Goal: Find specific page/section: Find specific page/section

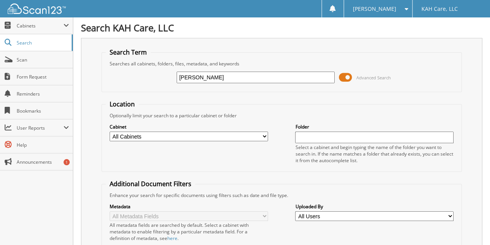
type input "bono"
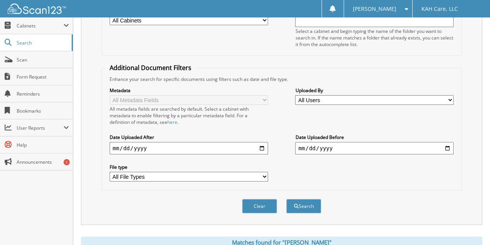
scroll to position [192, 0]
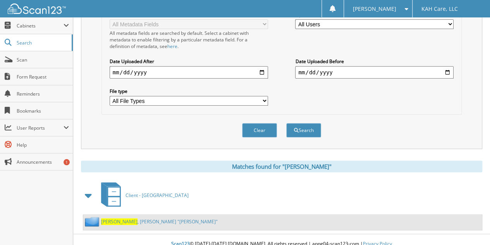
click at [126, 218] on link "[PERSON_NAME] "[PERSON_NAME]"" at bounding box center [159, 221] width 117 height 7
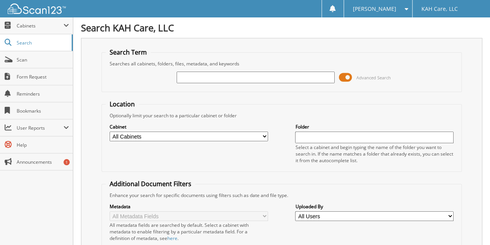
type input "o"
type input "pucci"
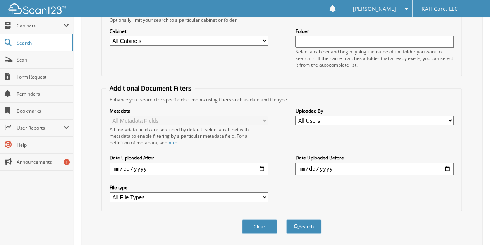
scroll to position [192, 0]
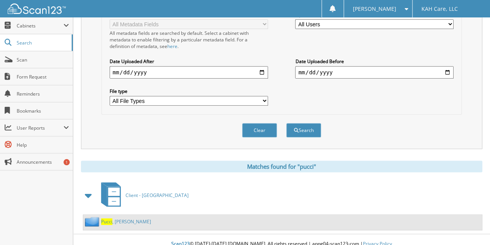
click at [112, 218] on span "Pucci" at bounding box center [106, 221] width 11 height 7
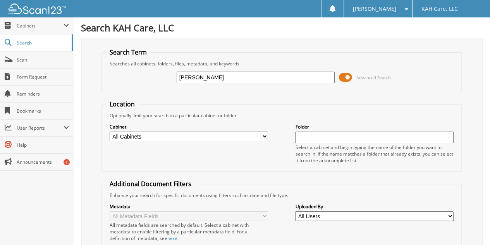
type input "kelly"
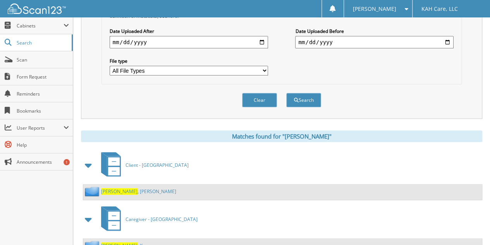
scroll to position [246, 0]
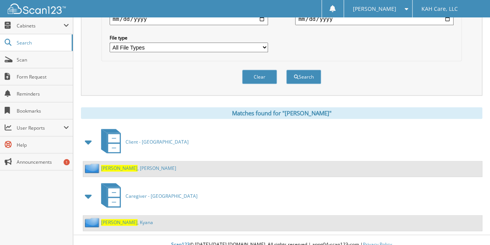
click at [118, 165] on link "Kelly , John" at bounding box center [138, 168] width 75 height 7
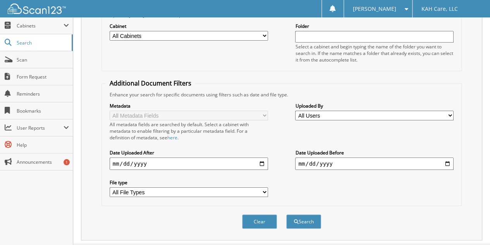
scroll to position [111, 0]
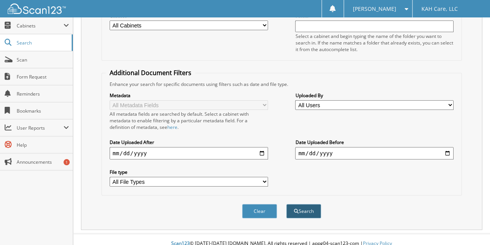
type input "[PERSON_NAME]"
click at [302, 204] on button "Search" at bounding box center [303, 211] width 35 height 14
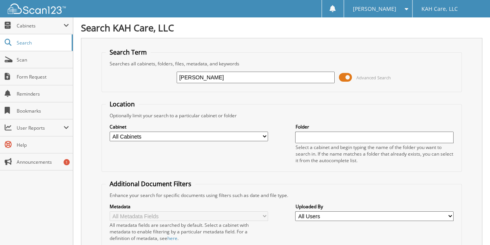
click at [206, 72] on input "[PERSON_NAME]" at bounding box center [256, 78] width 158 height 12
type input "o"
type input "[PERSON_NAME]"
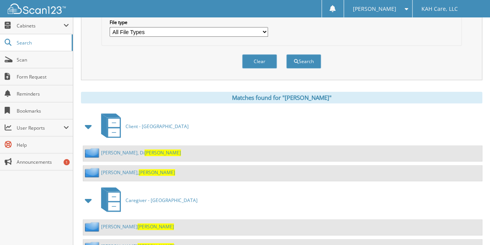
scroll to position [271, 0]
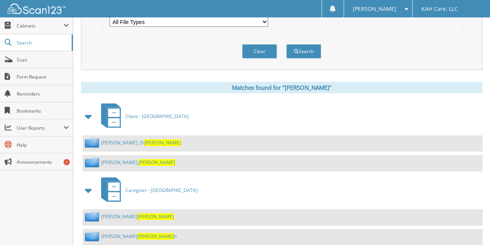
click at [139, 159] on span "Anne" at bounding box center [157, 162] width 36 height 7
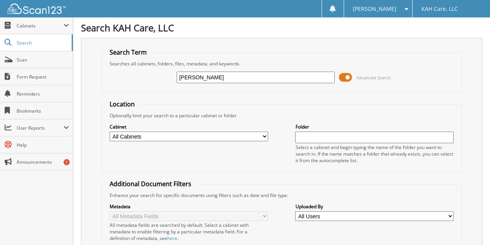
type input "[PERSON_NAME]"
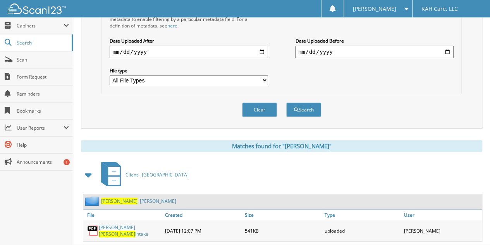
scroll to position [221, 0]
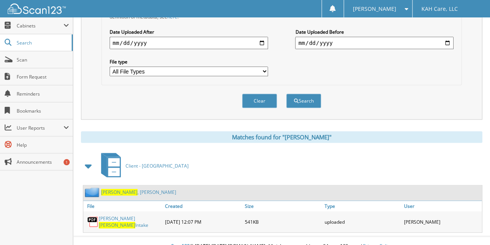
click at [118, 189] on link "[PERSON_NAME]" at bounding box center [138, 192] width 75 height 7
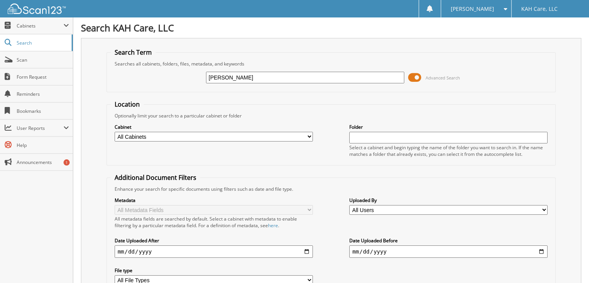
type input "[PERSON_NAME]"
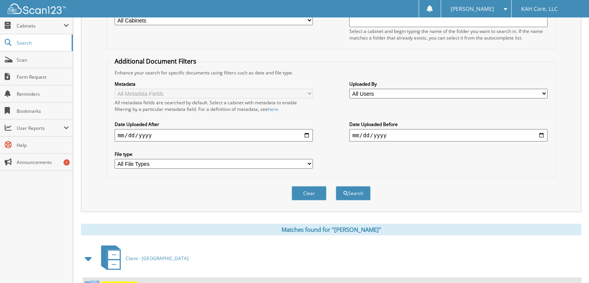
scroll to position [172, 0]
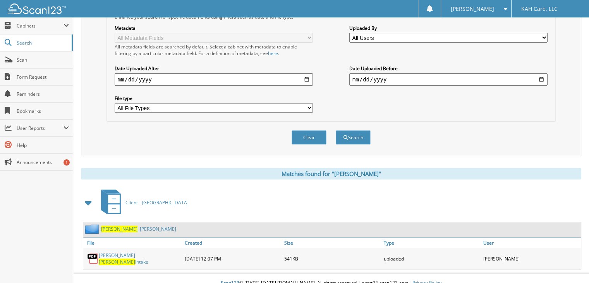
click at [134, 225] on link "[PERSON_NAME]" at bounding box center [138, 228] width 75 height 7
